Goal: Task Accomplishment & Management: Use online tool/utility

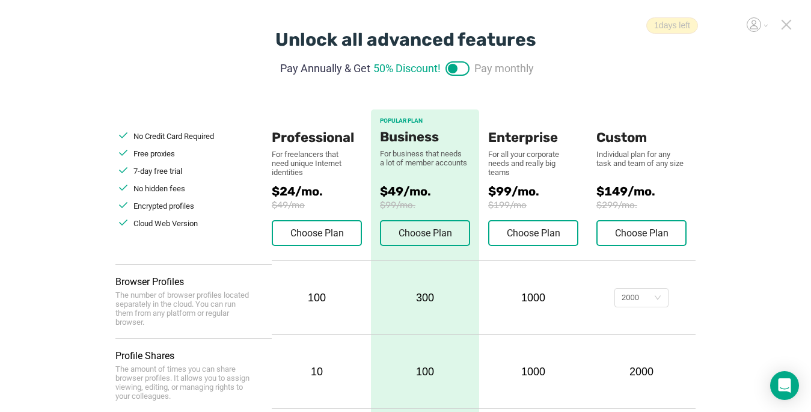
click at [786, 28] on icon at bounding box center [786, 24] width 11 height 11
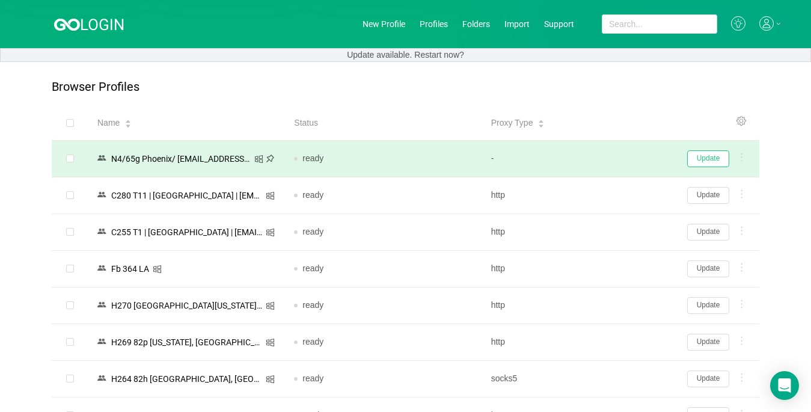
click at [706, 159] on button "Update" at bounding box center [708, 158] width 42 height 17
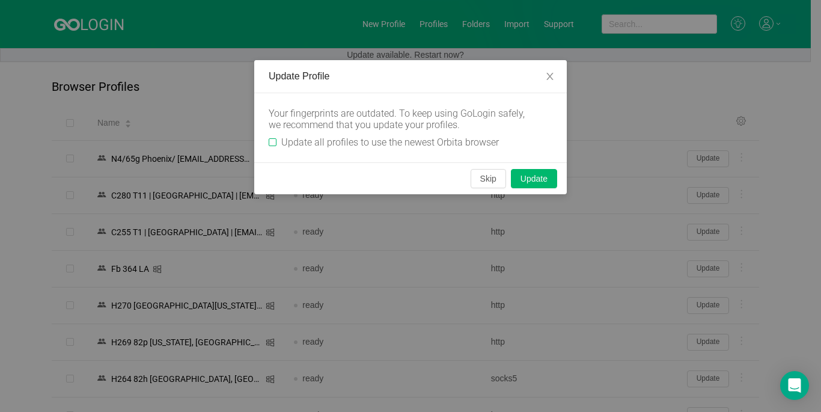
click at [272, 143] on input "Update all profiles to use the newest Orbita browser" at bounding box center [273, 142] width 8 height 8
checkbox input "true"
click at [480, 180] on button "Skip" at bounding box center [488, 178] width 35 height 19
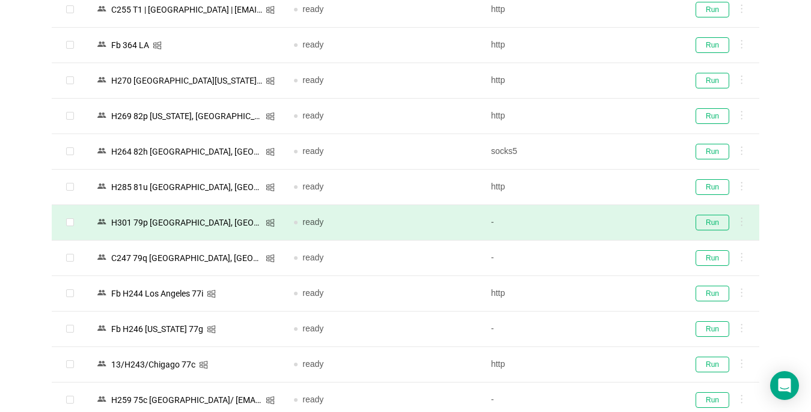
scroll to position [240, 0]
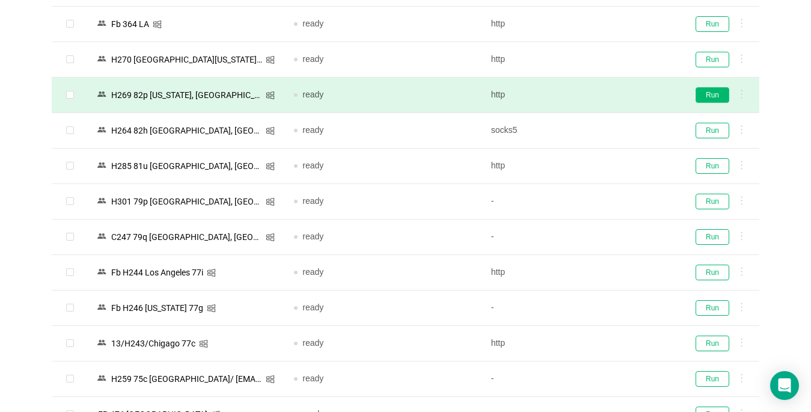
click at [708, 96] on button "Run" at bounding box center [713, 95] width 34 height 16
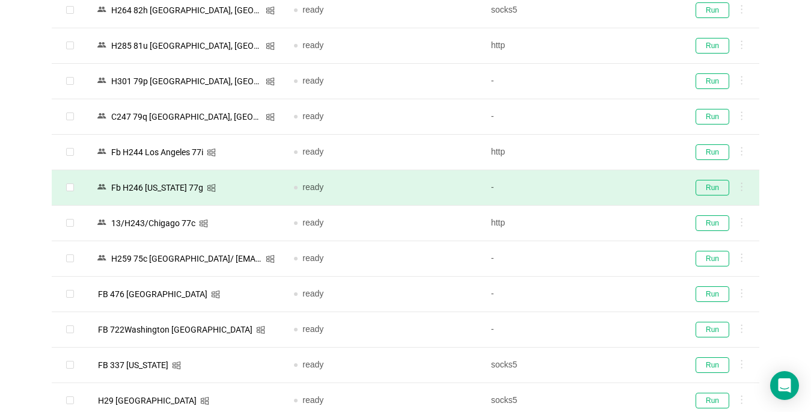
scroll to position [421, 0]
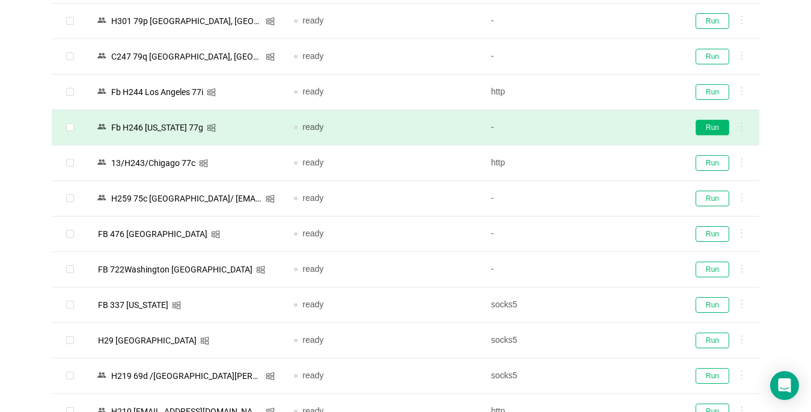
click at [703, 126] on button "Run" at bounding box center [713, 128] width 34 height 16
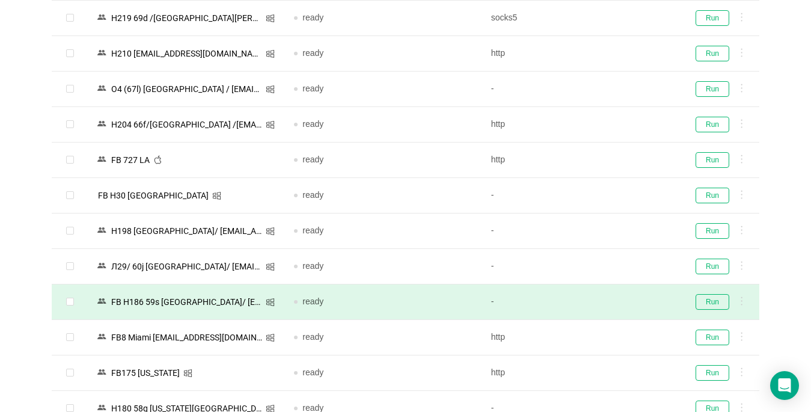
scroll to position [782, 0]
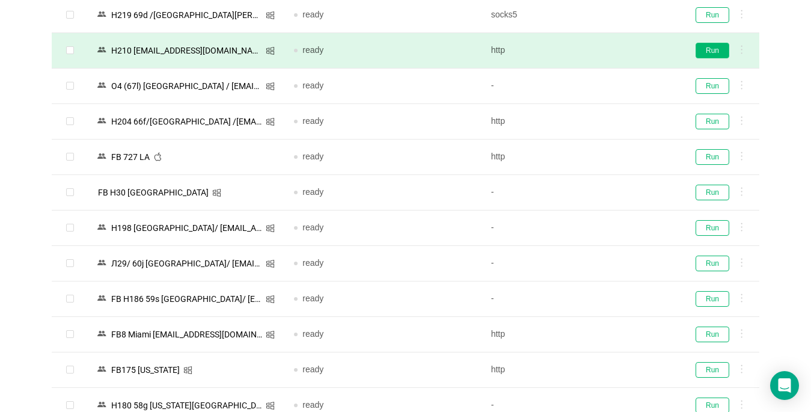
click at [710, 50] on button "Run" at bounding box center [713, 51] width 34 height 16
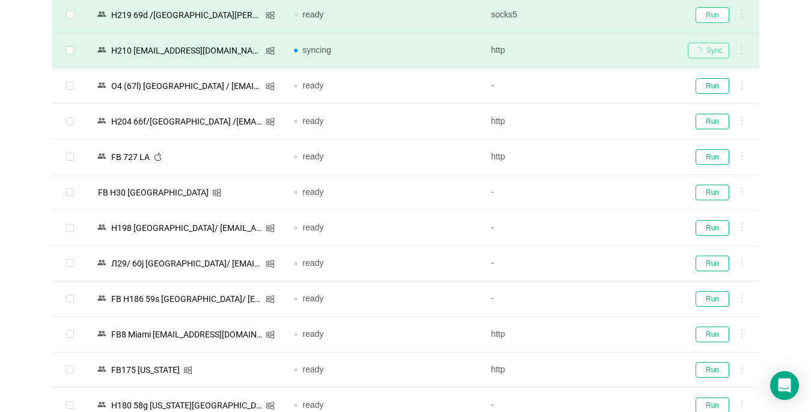
click at [709, 11] on button "Run" at bounding box center [713, 15] width 34 height 16
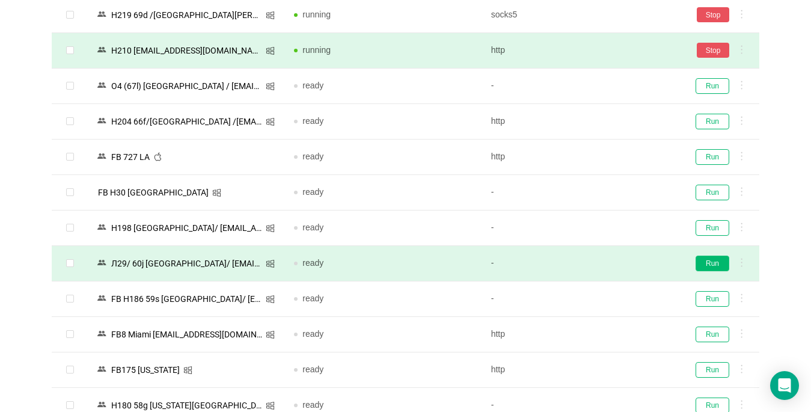
click at [714, 263] on button "Run" at bounding box center [713, 264] width 34 height 16
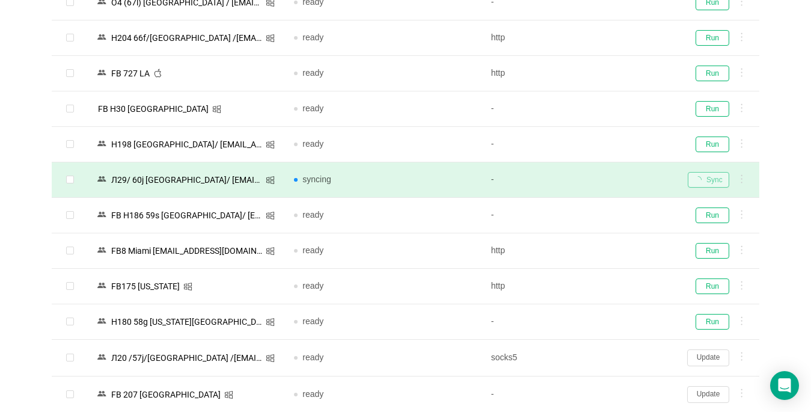
scroll to position [902, 0]
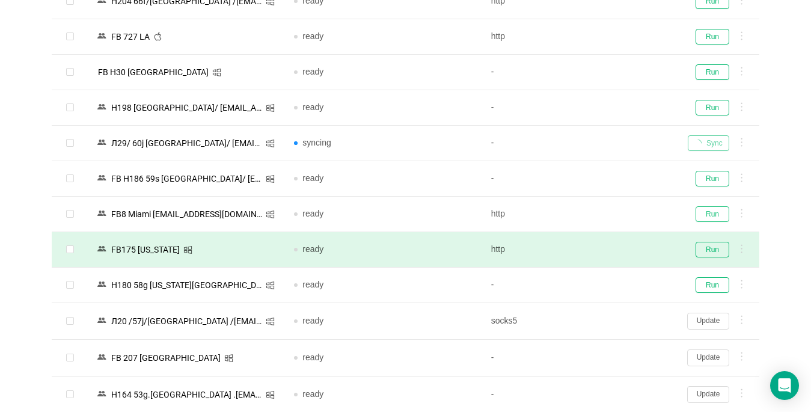
drag, startPoint x: 716, startPoint y: 213, endPoint x: 716, endPoint y: 251, distance: 37.9
click at [716, 212] on button "Run" at bounding box center [713, 214] width 34 height 16
click at [717, 251] on button "Run" at bounding box center [713, 250] width 34 height 16
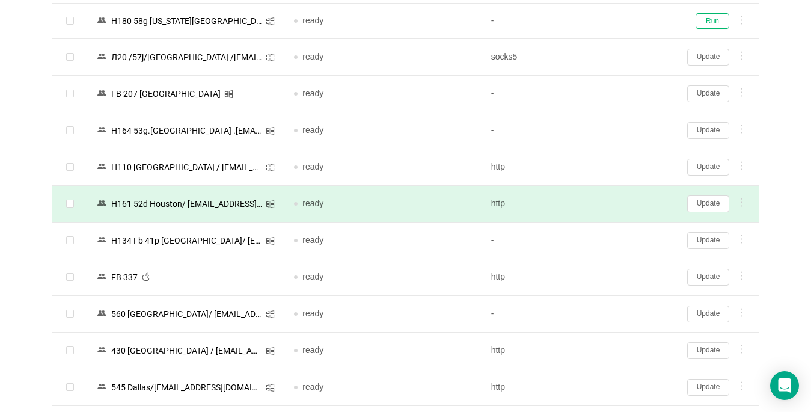
scroll to position [1202, 0]
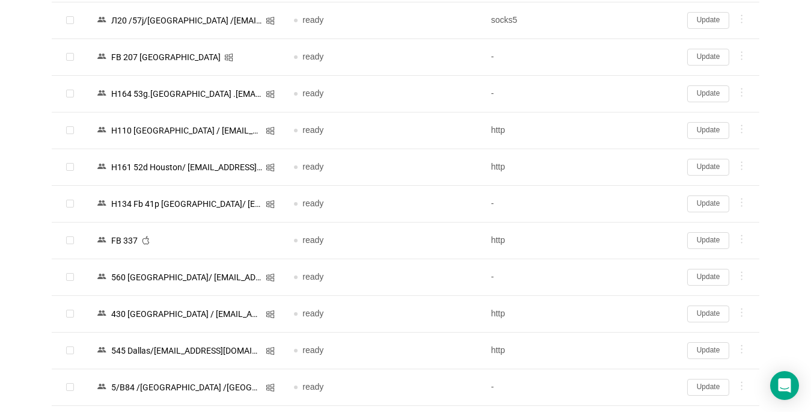
click at [690, 241] on button "Update" at bounding box center [708, 240] width 42 height 17
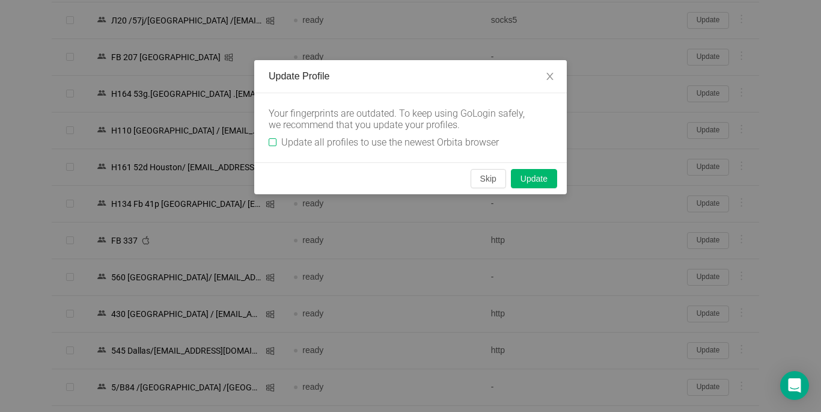
click at [276, 141] on input "Update all profiles to use the newest Orbita browser" at bounding box center [273, 142] width 8 height 8
checkbox input "true"
click at [502, 177] on button "Skip" at bounding box center [488, 178] width 35 height 19
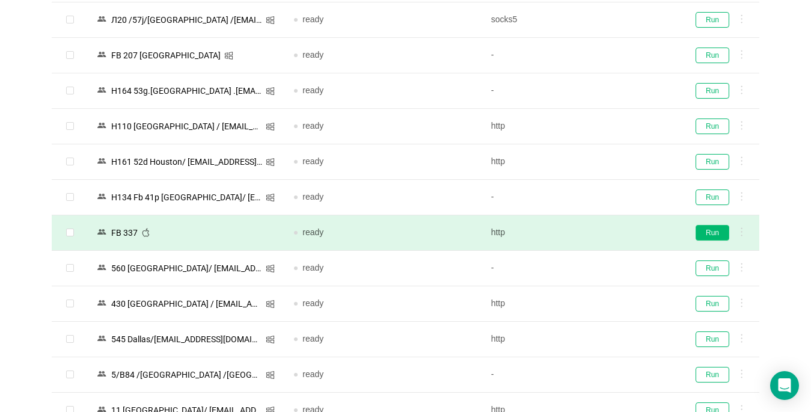
click at [702, 233] on button "Run" at bounding box center [713, 233] width 34 height 16
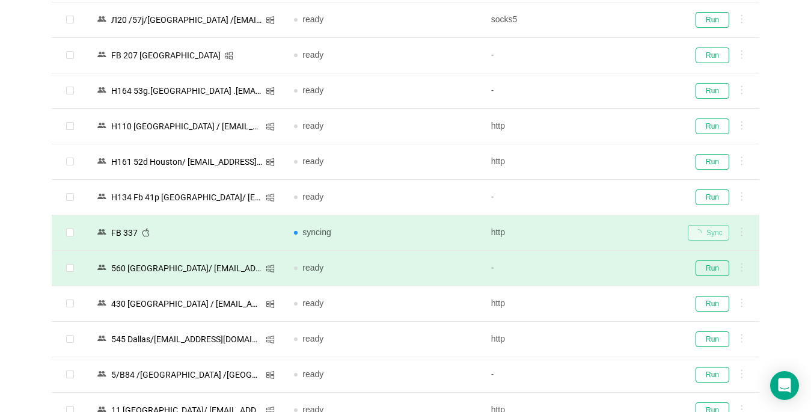
scroll to position [1383, 0]
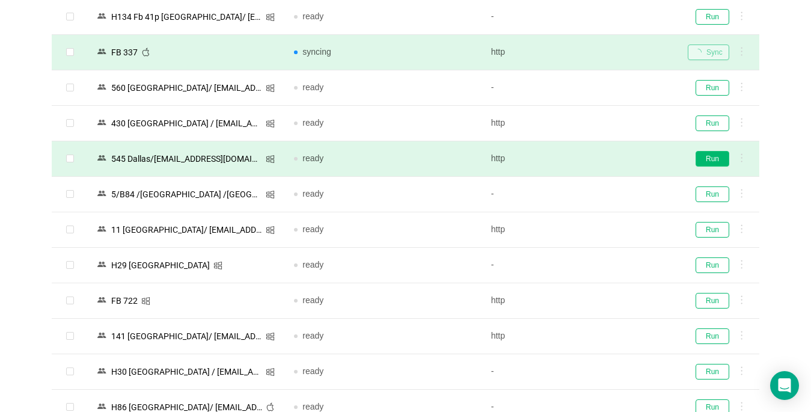
click at [715, 161] on button "Run" at bounding box center [713, 159] width 34 height 16
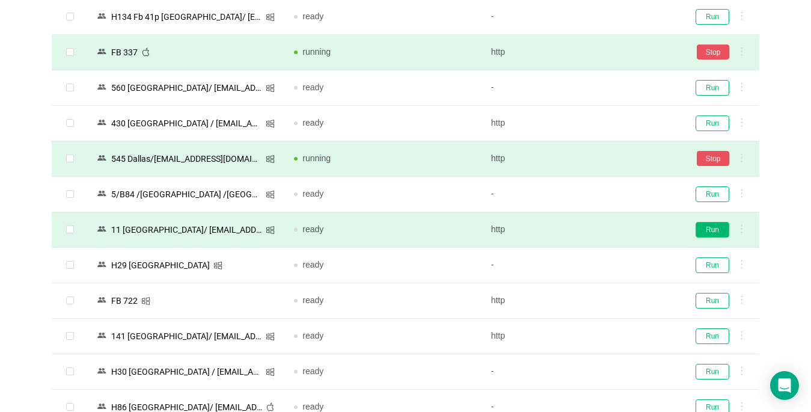
click at [705, 230] on button "Run" at bounding box center [713, 230] width 34 height 16
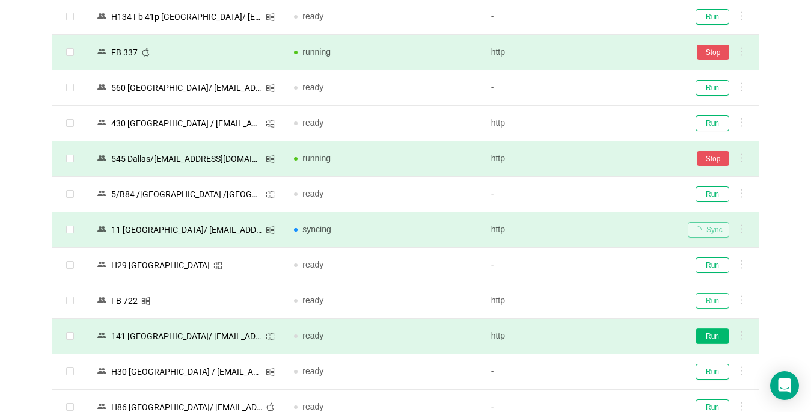
drag, startPoint x: 709, startPoint y: 299, endPoint x: 720, endPoint y: 335, distance: 37.7
click at [709, 300] on button "Run" at bounding box center [713, 301] width 34 height 16
click at [720, 335] on button "Run" at bounding box center [713, 336] width 34 height 16
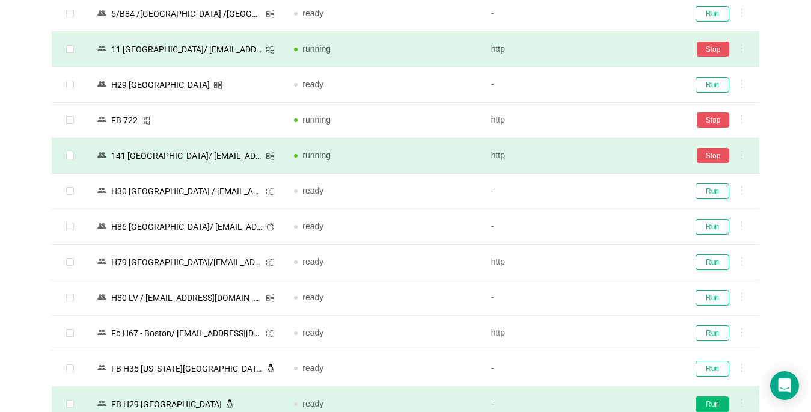
scroll to position [1804, 0]
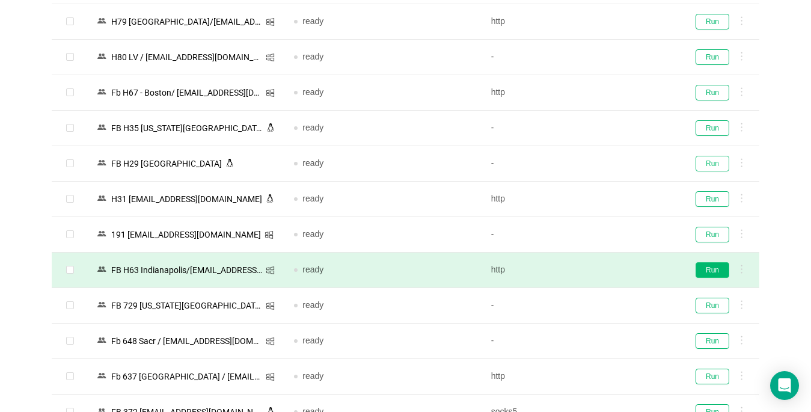
click at [708, 161] on button "Run" at bounding box center [713, 164] width 34 height 16
click at [711, 266] on button "Run" at bounding box center [713, 270] width 34 height 16
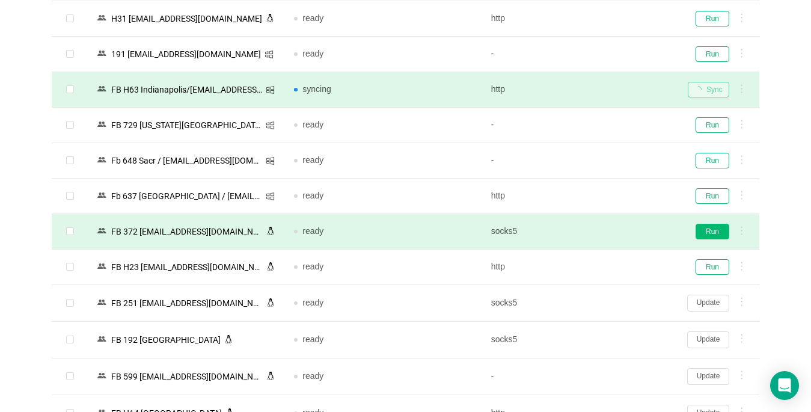
click at [711, 228] on button "Run" at bounding box center [713, 232] width 34 height 16
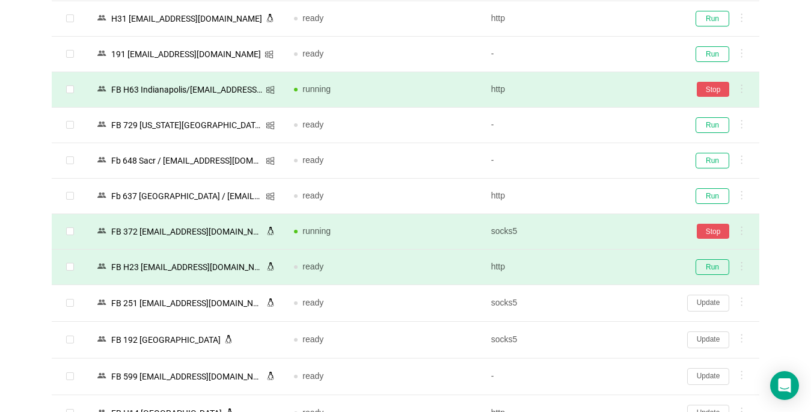
scroll to position [2042, 0]
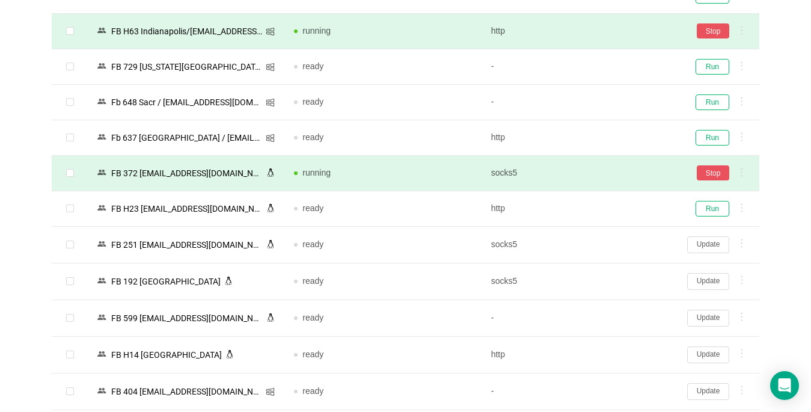
click at [707, 236] on button "Update" at bounding box center [708, 244] width 42 height 17
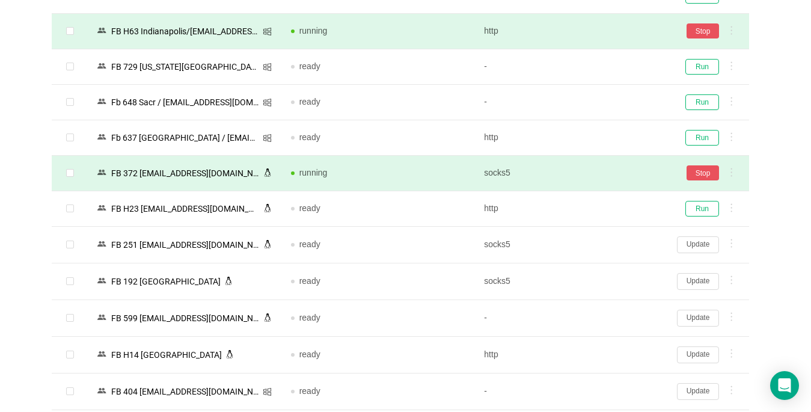
scroll to position [2104, 0]
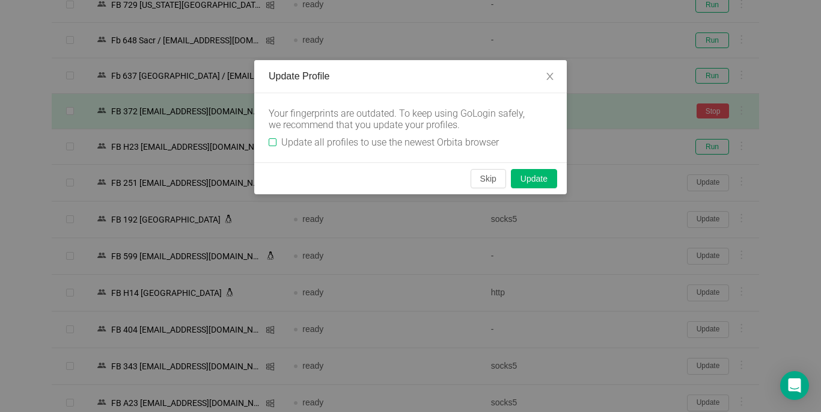
click at [269, 141] on input "Update all profiles to use the newest Orbita browser" at bounding box center [273, 142] width 8 height 8
checkbox input "true"
click at [485, 183] on button "Skip" at bounding box center [488, 178] width 35 height 19
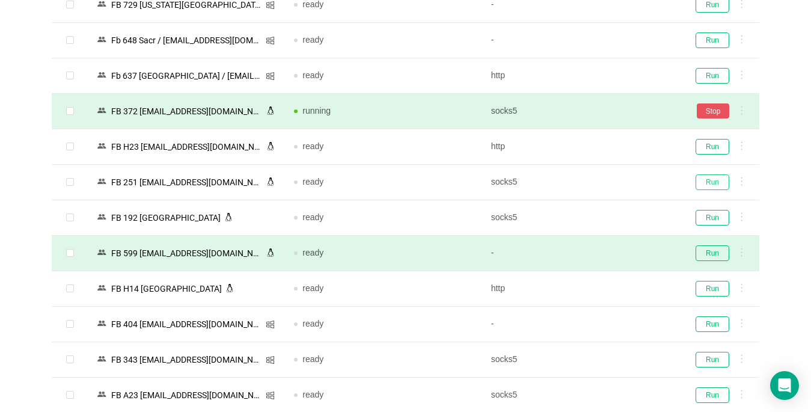
click at [705, 183] on button "Run" at bounding box center [713, 182] width 34 height 16
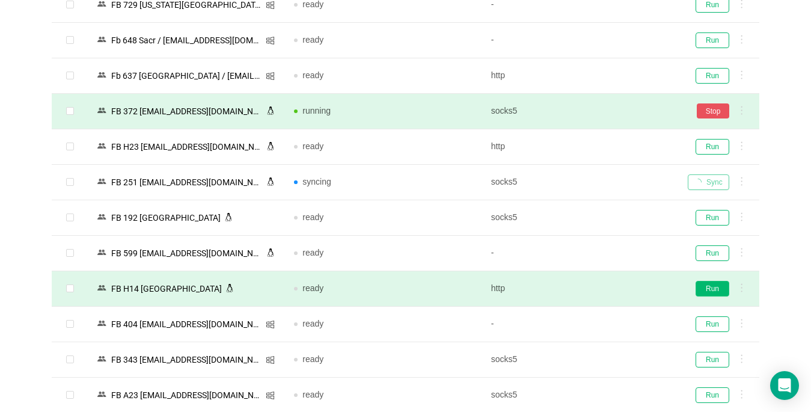
click at [708, 287] on button "Run" at bounding box center [713, 289] width 34 height 16
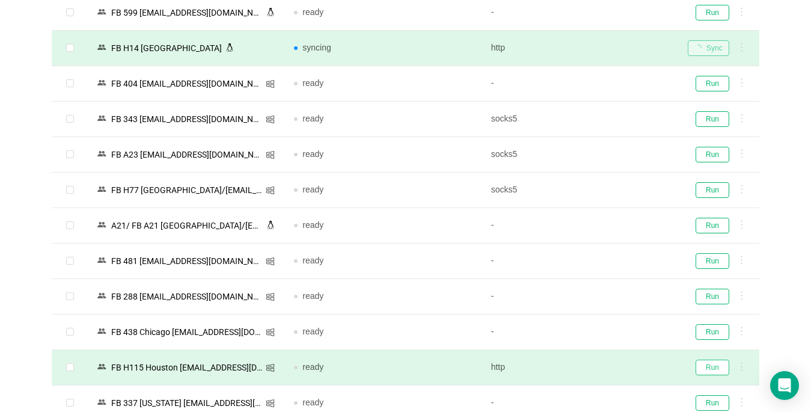
click at [712, 367] on button "Run" at bounding box center [713, 368] width 34 height 16
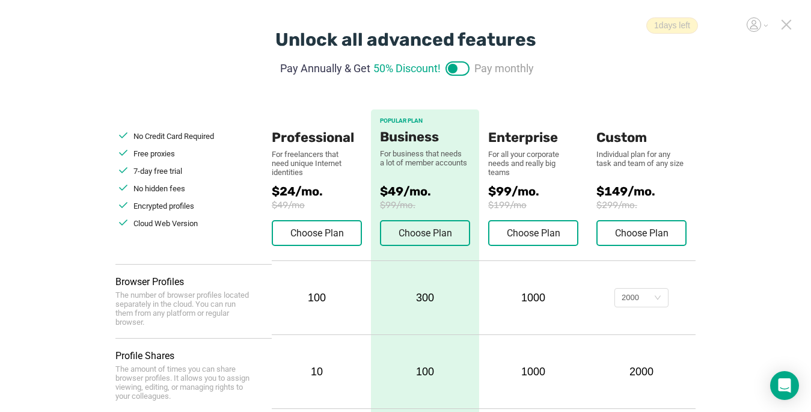
click at [786, 25] on icon at bounding box center [786, 24] width 8 height 8
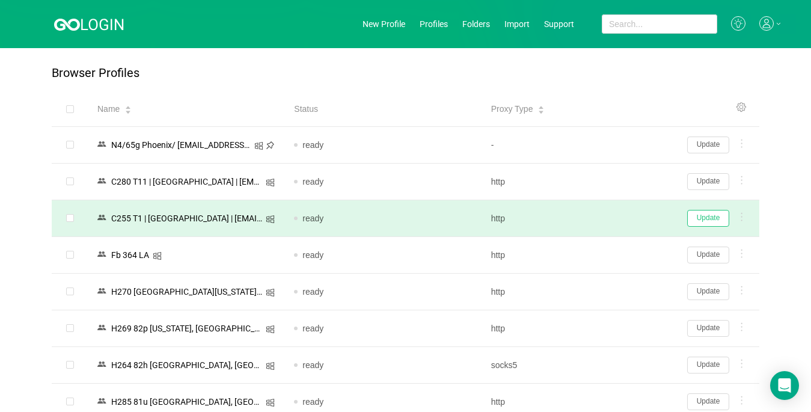
click at [722, 213] on button "Update" at bounding box center [708, 218] width 42 height 17
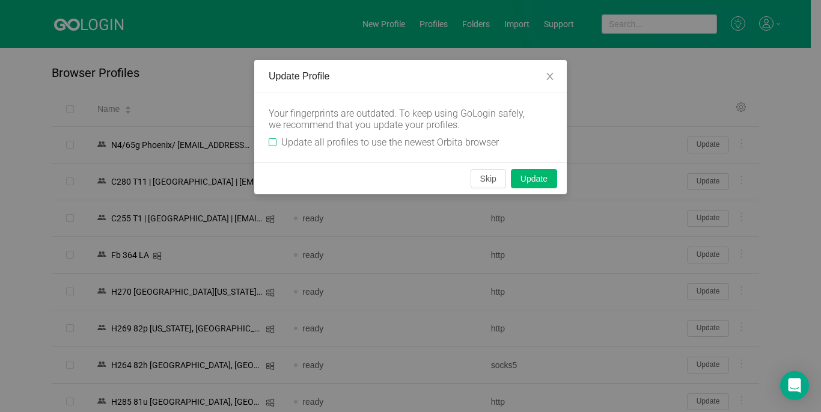
click at [271, 144] on input "Update all profiles to use the newest Orbita browser" at bounding box center [273, 142] width 8 height 8
checkbox input "true"
click at [494, 176] on button "Skip" at bounding box center [488, 178] width 35 height 19
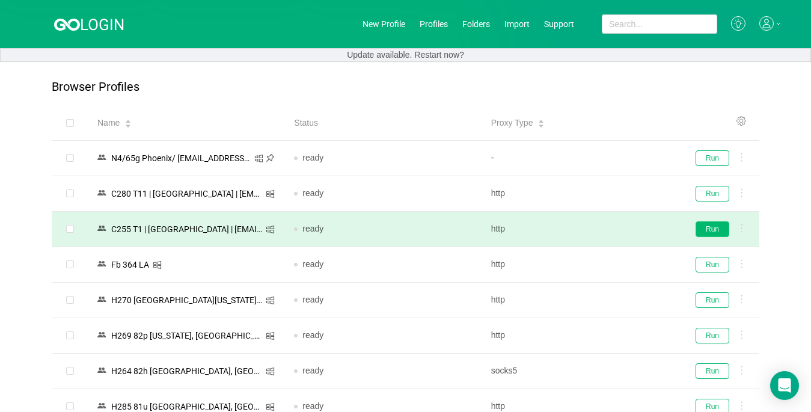
click at [714, 229] on button "Run" at bounding box center [713, 229] width 34 height 16
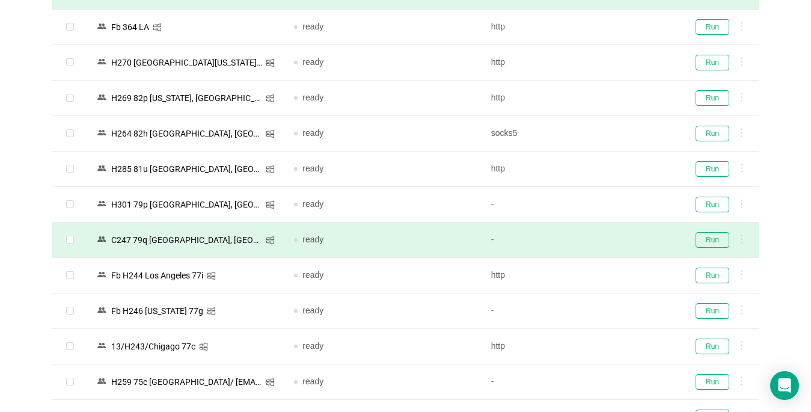
scroll to position [240, 0]
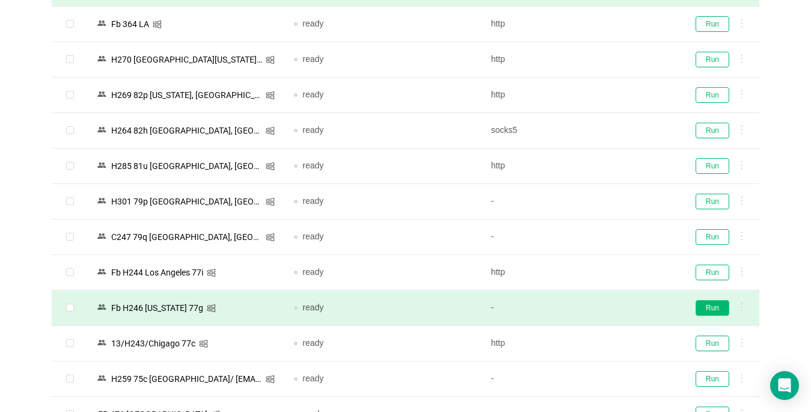
click at [715, 305] on button "Run" at bounding box center [713, 308] width 34 height 16
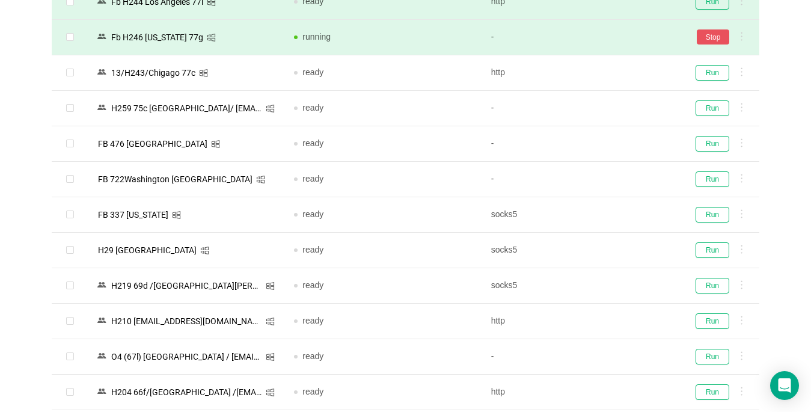
scroll to position [541, 0]
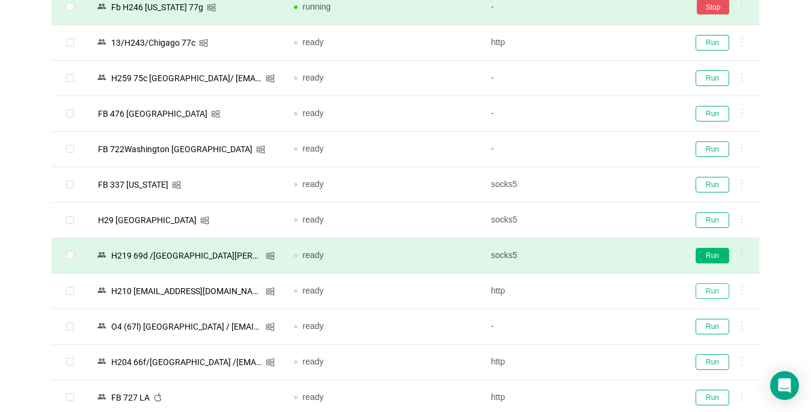
drag, startPoint x: 711, startPoint y: 287, endPoint x: 713, endPoint y: 260, distance: 26.6
click at [711, 287] on button "Run" at bounding box center [713, 291] width 34 height 16
click at [712, 251] on button "Run" at bounding box center [713, 256] width 34 height 16
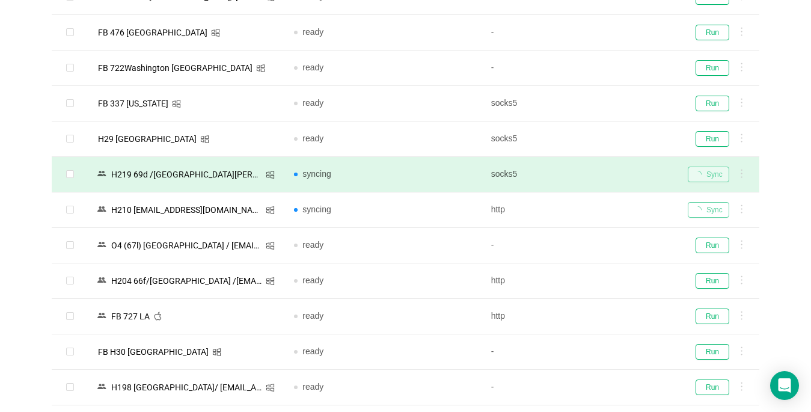
scroll to position [782, 0]
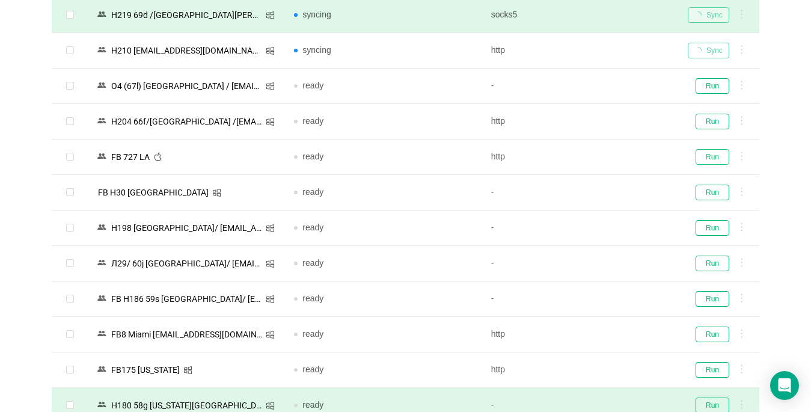
click at [715, 155] on button "Run" at bounding box center [713, 157] width 34 height 16
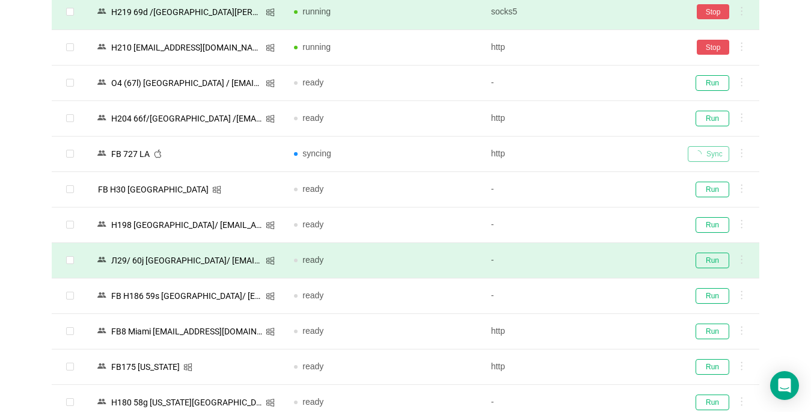
scroll to position [1022, 0]
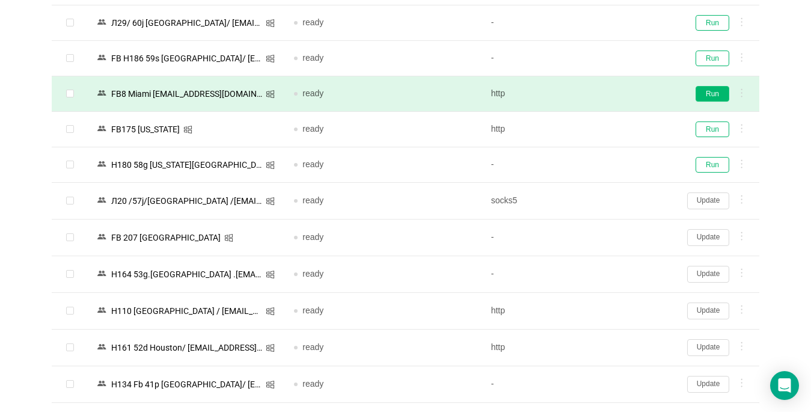
click at [712, 94] on button "Run" at bounding box center [713, 94] width 34 height 16
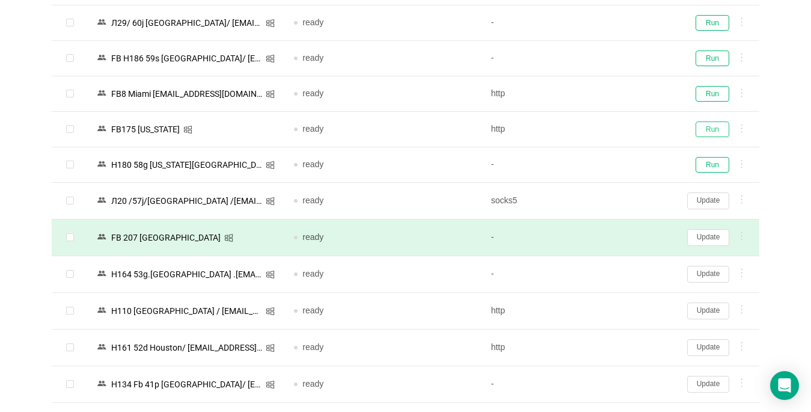
click at [709, 133] on button "Run" at bounding box center [713, 129] width 34 height 16
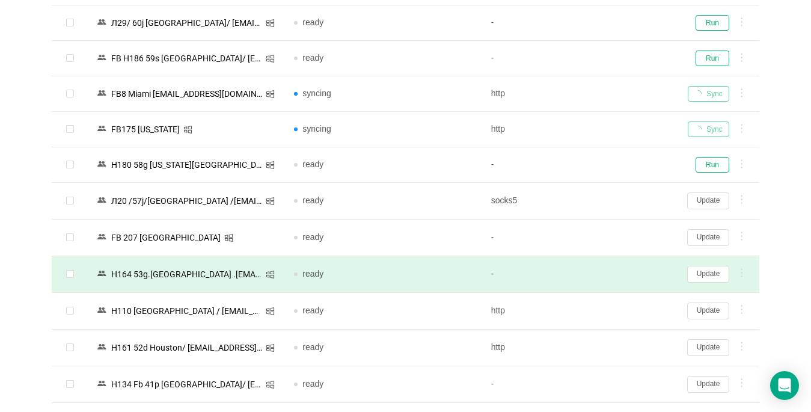
scroll to position [1142, 0]
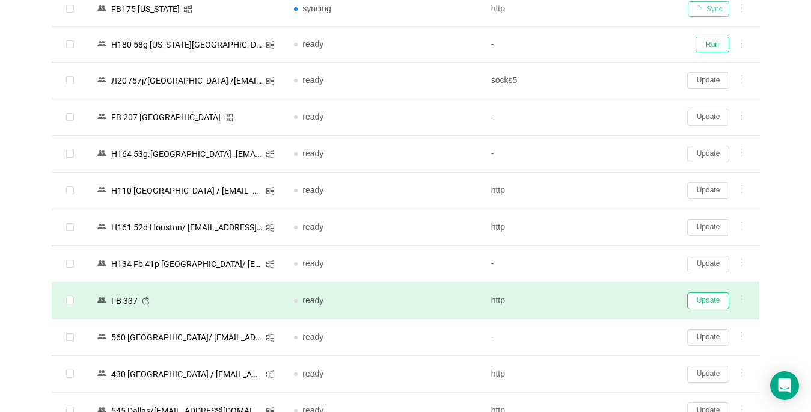
click at [703, 302] on button "Update" at bounding box center [708, 300] width 42 height 17
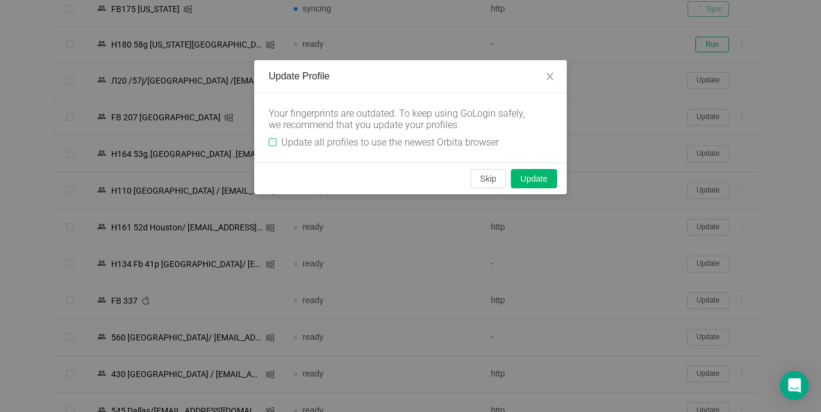
click at [275, 139] on input "Update all profiles to use the newest Orbita browser" at bounding box center [273, 142] width 8 height 8
checkbox input "true"
click at [488, 184] on button "Skip" at bounding box center [488, 178] width 35 height 19
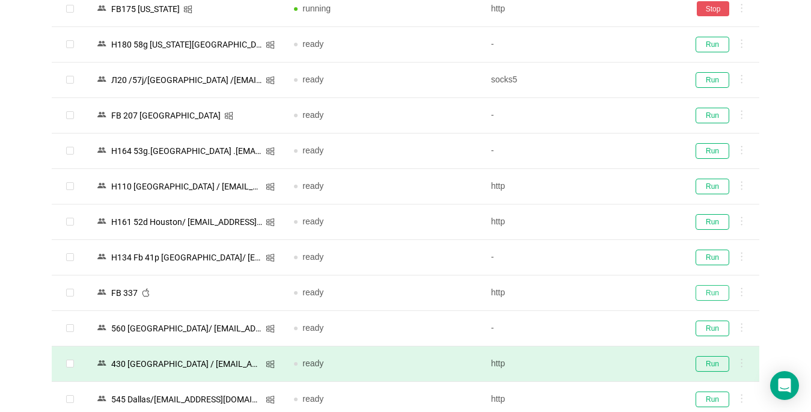
drag, startPoint x: 718, startPoint y: 295, endPoint x: 695, endPoint y: 359, distance: 68.5
click at [718, 296] on button "Run" at bounding box center [713, 293] width 34 height 16
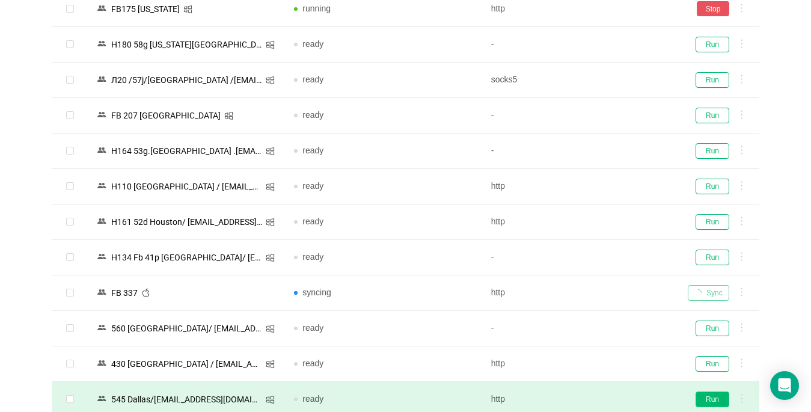
click at [707, 400] on button "Run" at bounding box center [713, 399] width 34 height 16
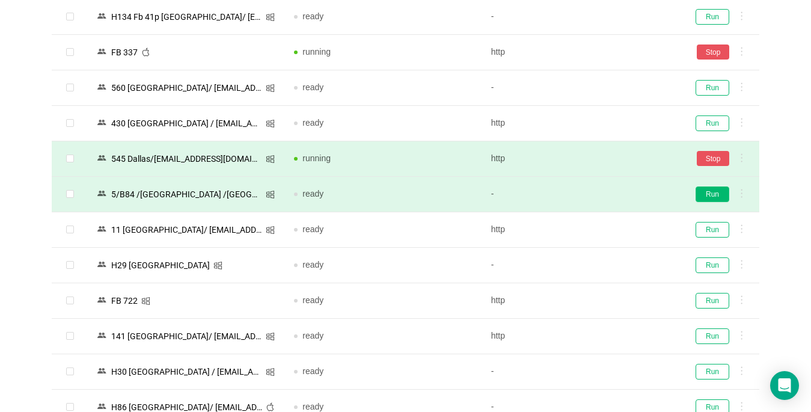
click at [709, 194] on button "Run" at bounding box center [713, 194] width 34 height 16
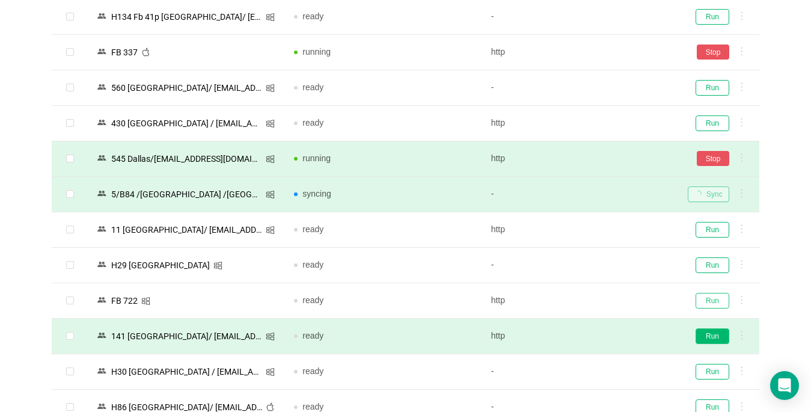
click at [713, 305] on button "Run" at bounding box center [713, 301] width 34 height 16
click at [711, 332] on button "Run" at bounding box center [713, 336] width 34 height 16
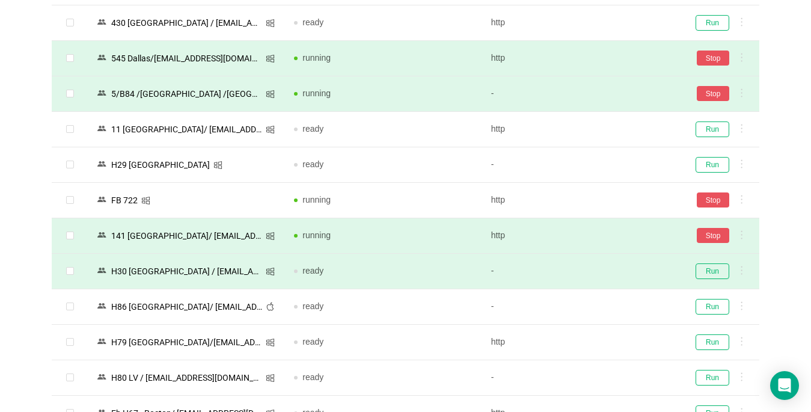
scroll to position [1503, 0]
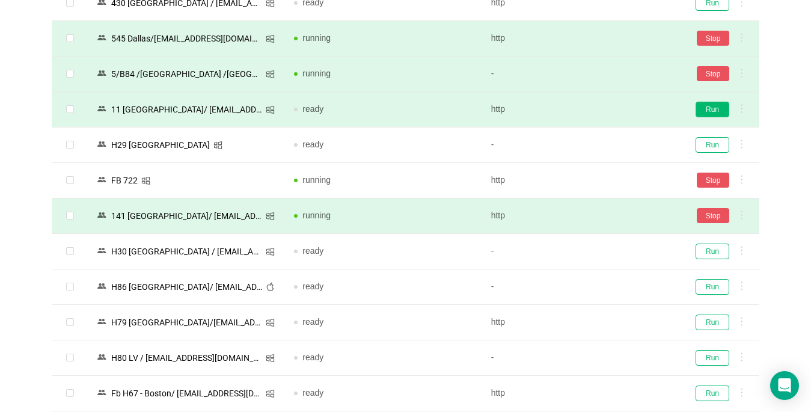
click at [711, 111] on button "Run" at bounding box center [713, 110] width 34 height 16
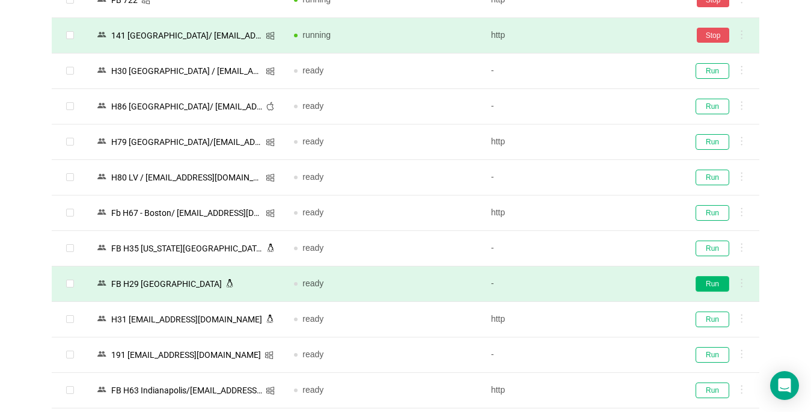
click at [711, 280] on button "Run" at bounding box center [713, 284] width 34 height 16
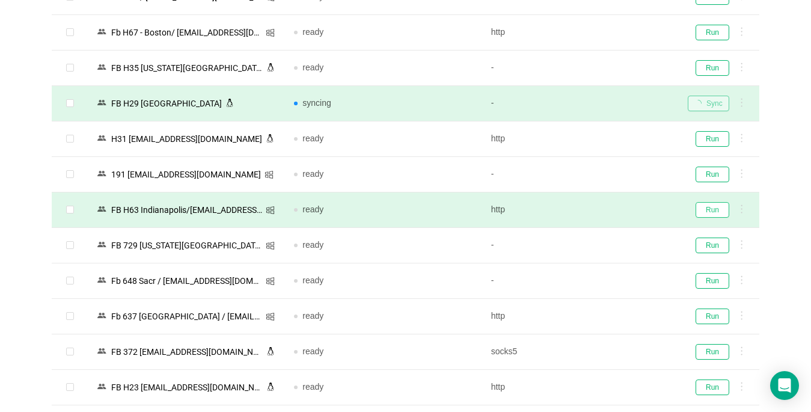
click at [706, 207] on button "Run" at bounding box center [713, 210] width 34 height 16
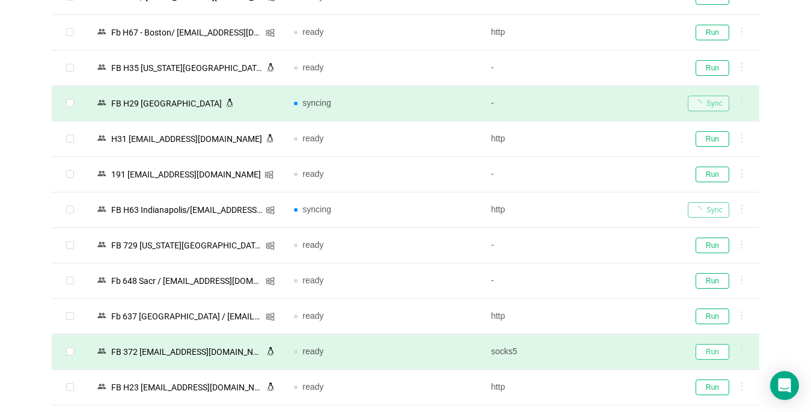
click at [705, 352] on button "Run" at bounding box center [713, 352] width 34 height 16
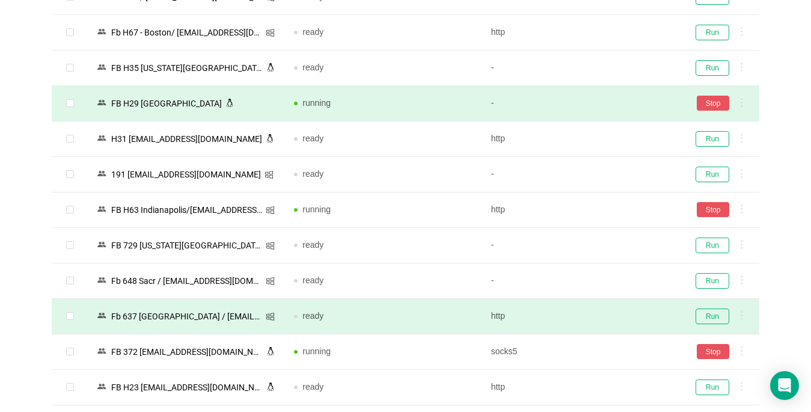
click at [710, 299] on td "Run" at bounding box center [718, 316] width 81 height 35
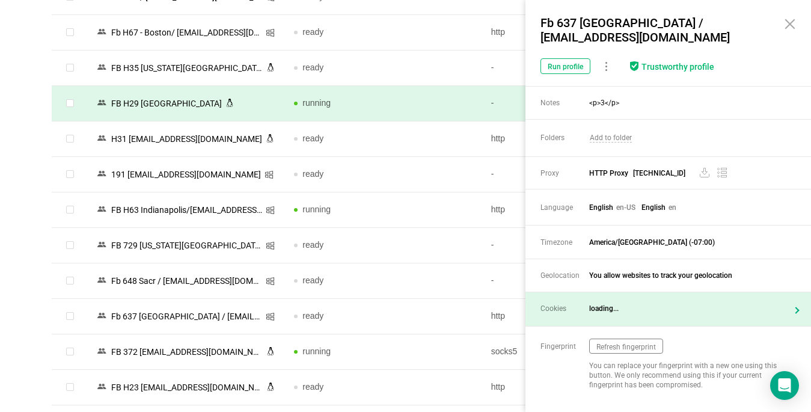
click at [709, 305] on span "loading..." at bounding box center [676, 308] width 174 height 9
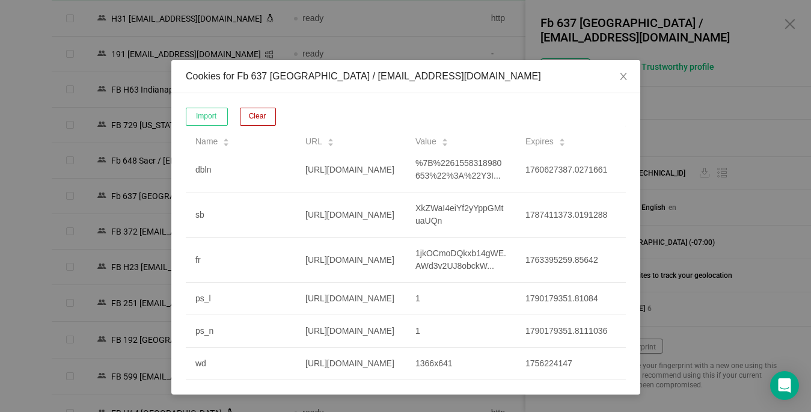
click at [787, 23] on div "Cookies for Fb 637 [GEOGRAPHIC_DATA] / [EMAIL_ADDRESS][DOMAIN_NAME] Import Clea…" at bounding box center [405, 206] width 811 height 412
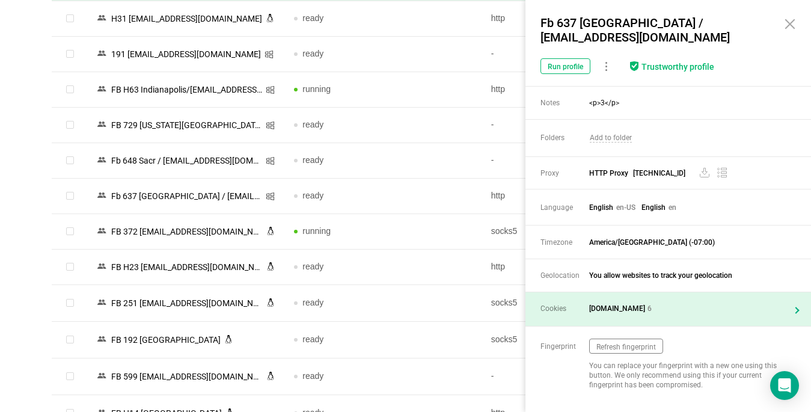
click at [789, 23] on icon at bounding box center [790, 24] width 8 height 8
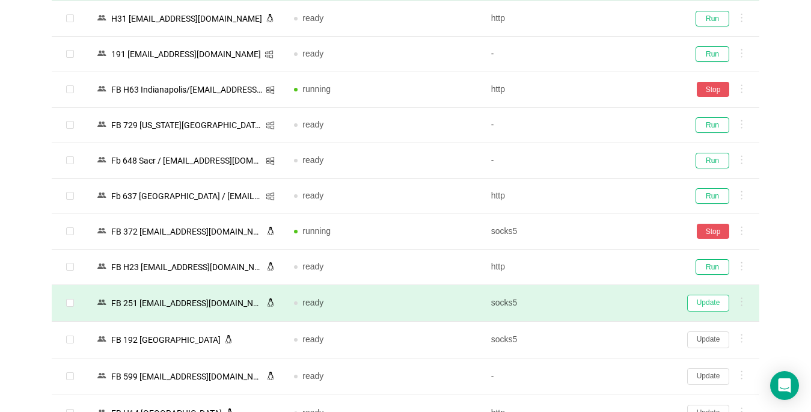
click at [708, 302] on button "Update" at bounding box center [708, 303] width 42 height 17
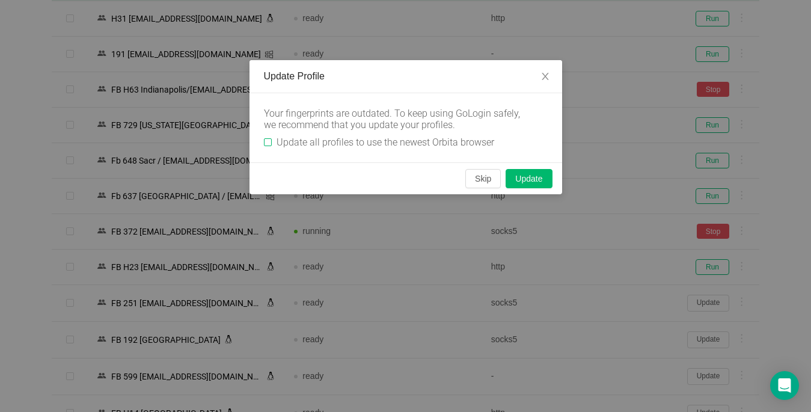
click at [274, 139] on span "Update all profiles to use the newest Orbita browser" at bounding box center [385, 141] width 227 height 11
click at [272, 139] on input "Update all profiles to use the newest Orbita browser" at bounding box center [268, 142] width 8 height 8
checkbox input "true"
click at [484, 184] on button "Skip" at bounding box center [482, 178] width 35 height 19
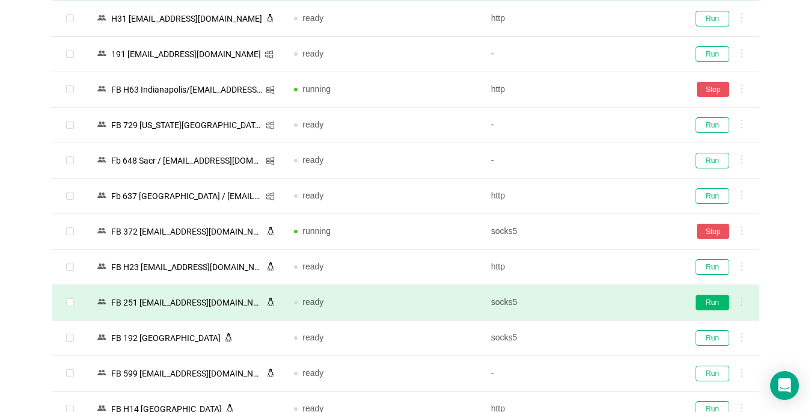
click at [718, 302] on button "Run" at bounding box center [713, 303] width 34 height 16
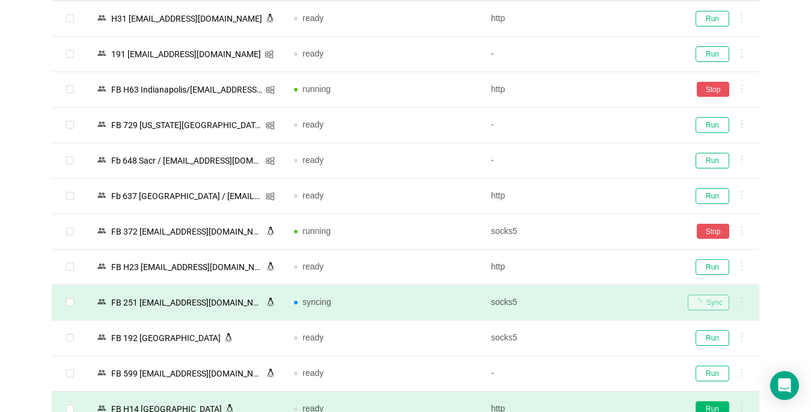
scroll to position [1988, 0]
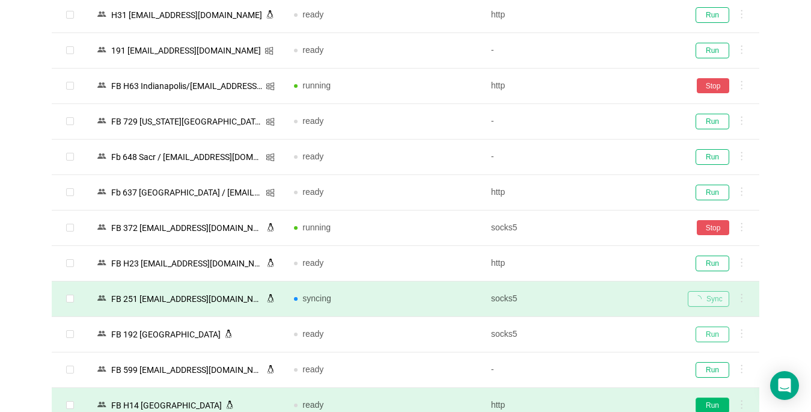
click at [704, 326] on button "Run" at bounding box center [713, 334] width 34 height 16
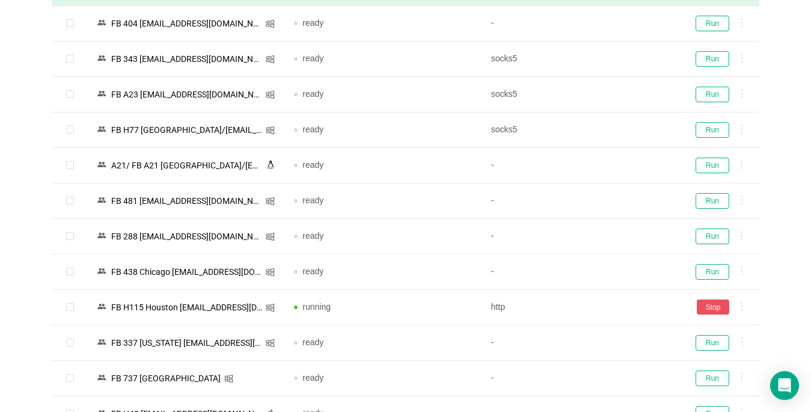
scroll to position [2104, 0]
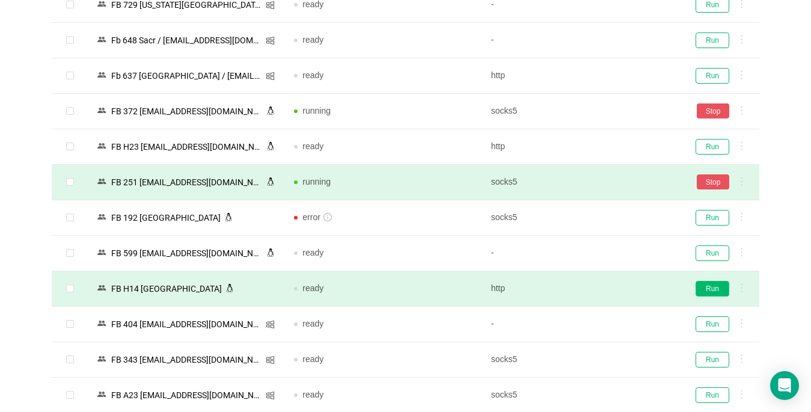
click at [708, 286] on button "Run" at bounding box center [713, 289] width 34 height 16
